Goal: Transaction & Acquisition: Purchase product/service

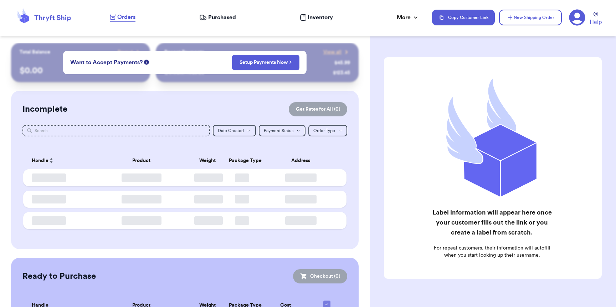
checkbox input "false"
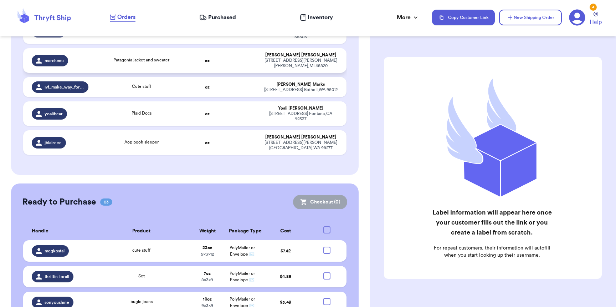
scroll to position [442, 0]
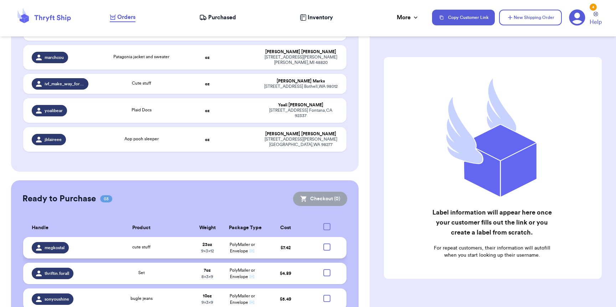
click at [116, 237] on td "cute stuff" at bounding box center [141, 247] width 97 height 21
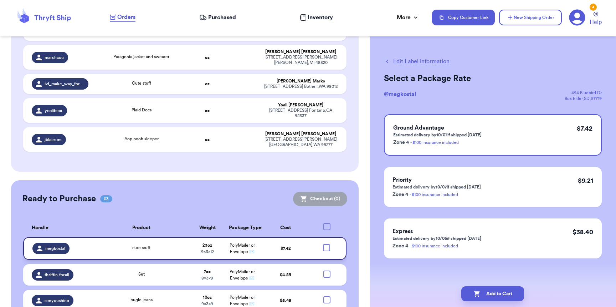
click at [323, 244] on div at bounding box center [326, 247] width 7 height 7
click at [326, 244] on input "checkbox" at bounding box center [326, 244] width 0 height 0
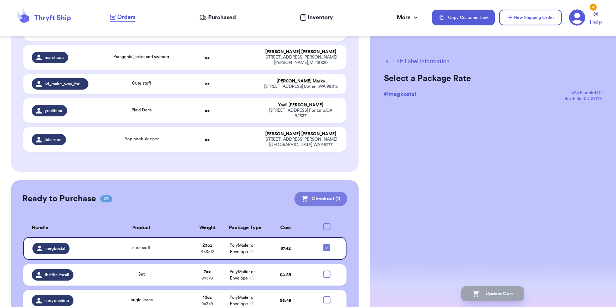
click at [321, 192] on button "Checkout ( 1 )" at bounding box center [321, 199] width 53 height 14
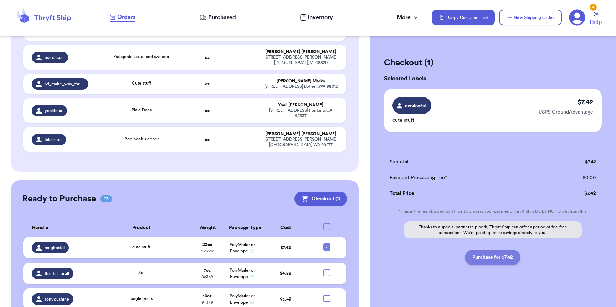
click at [494, 259] on button "Purchase for $7.42" at bounding box center [493, 257] width 56 height 15
checkbox input "false"
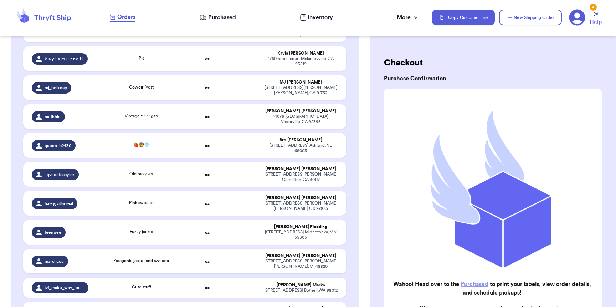
scroll to position [57, 0]
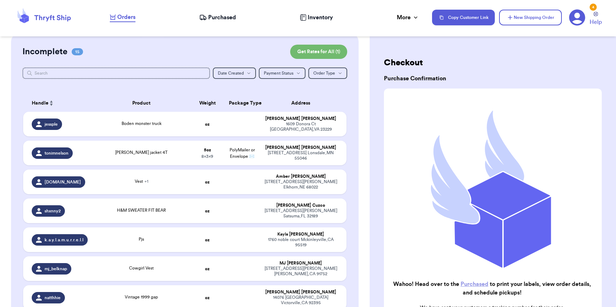
click at [218, 18] on span "Purchased" at bounding box center [222, 17] width 28 height 9
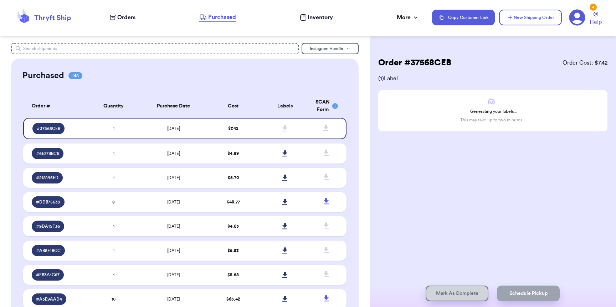
click at [134, 20] on span "Orders" at bounding box center [126, 17] width 18 height 9
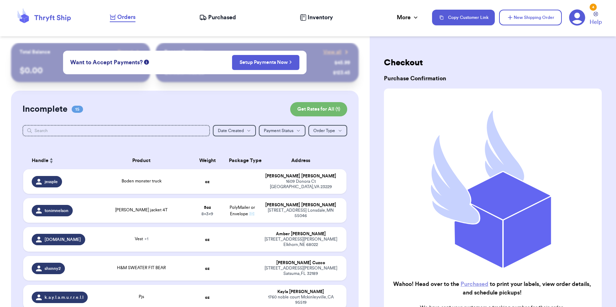
click at [132, 21] on span "Orders" at bounding box center [126, 17] width 18 height 9
click at [233, 21] on span "Purchased" at bounding box center [222, 17] width 28 height 9
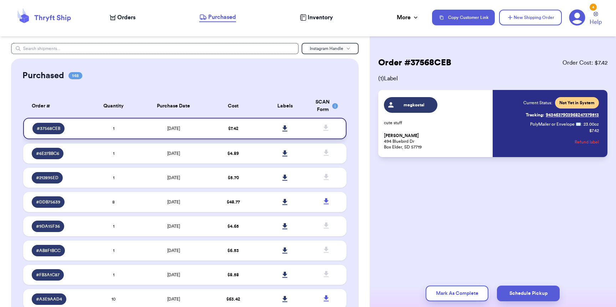
click at [282, 128] on icon at bounding box center [284, 128] width 5 height 6
